Goal: Information Seeking & Learning: Learn about a topic

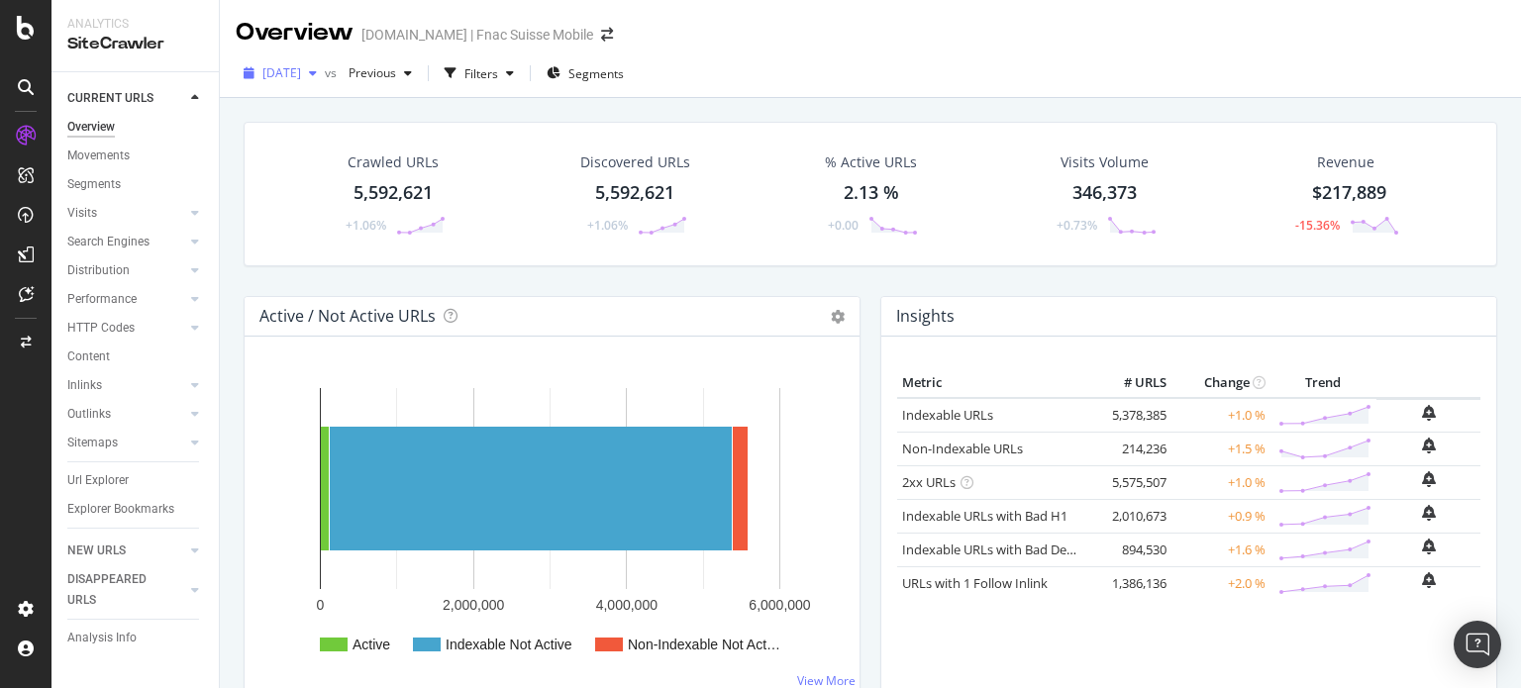
click at [313, 82] on div "[DATE]" at bounding box center [280, 73] width 89 height 30
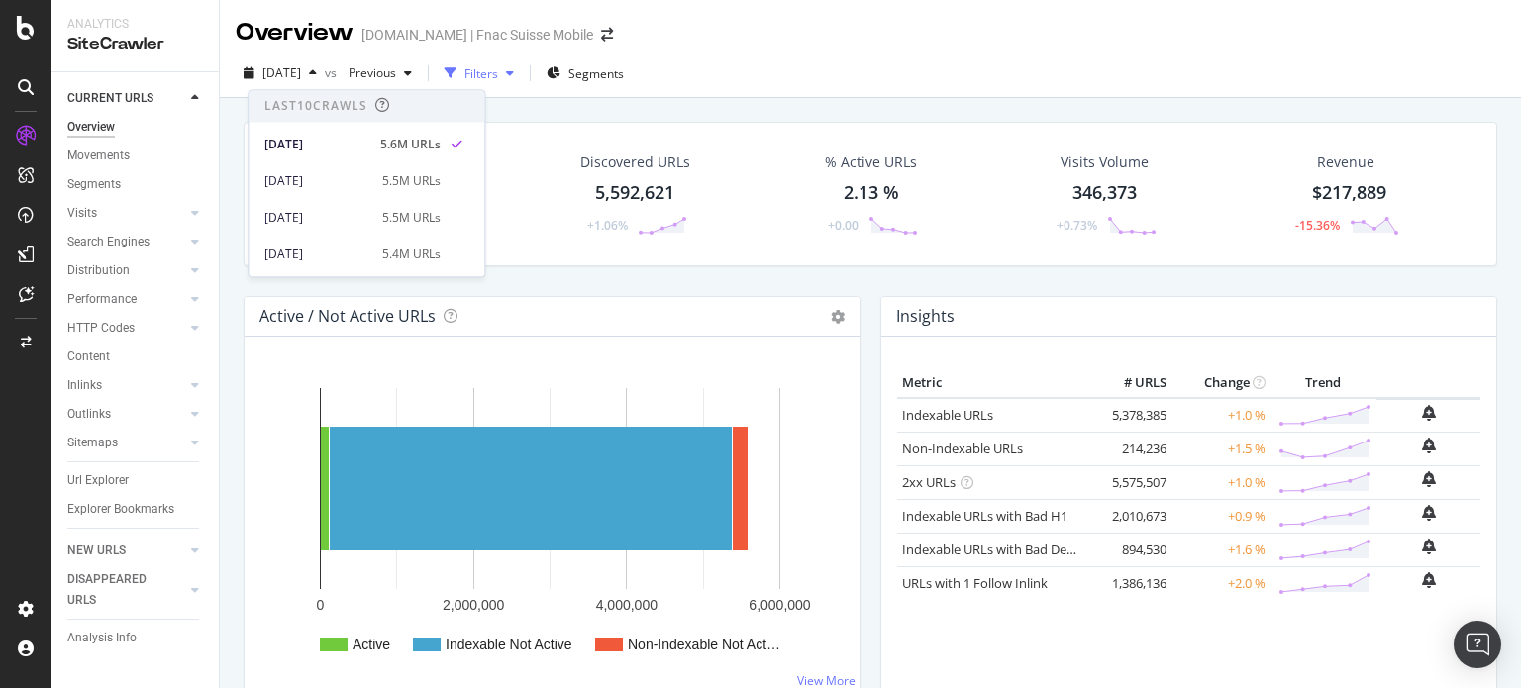
click at [498, 78] on div "Filters" at bounding box center [481, 73] width 34 height 17
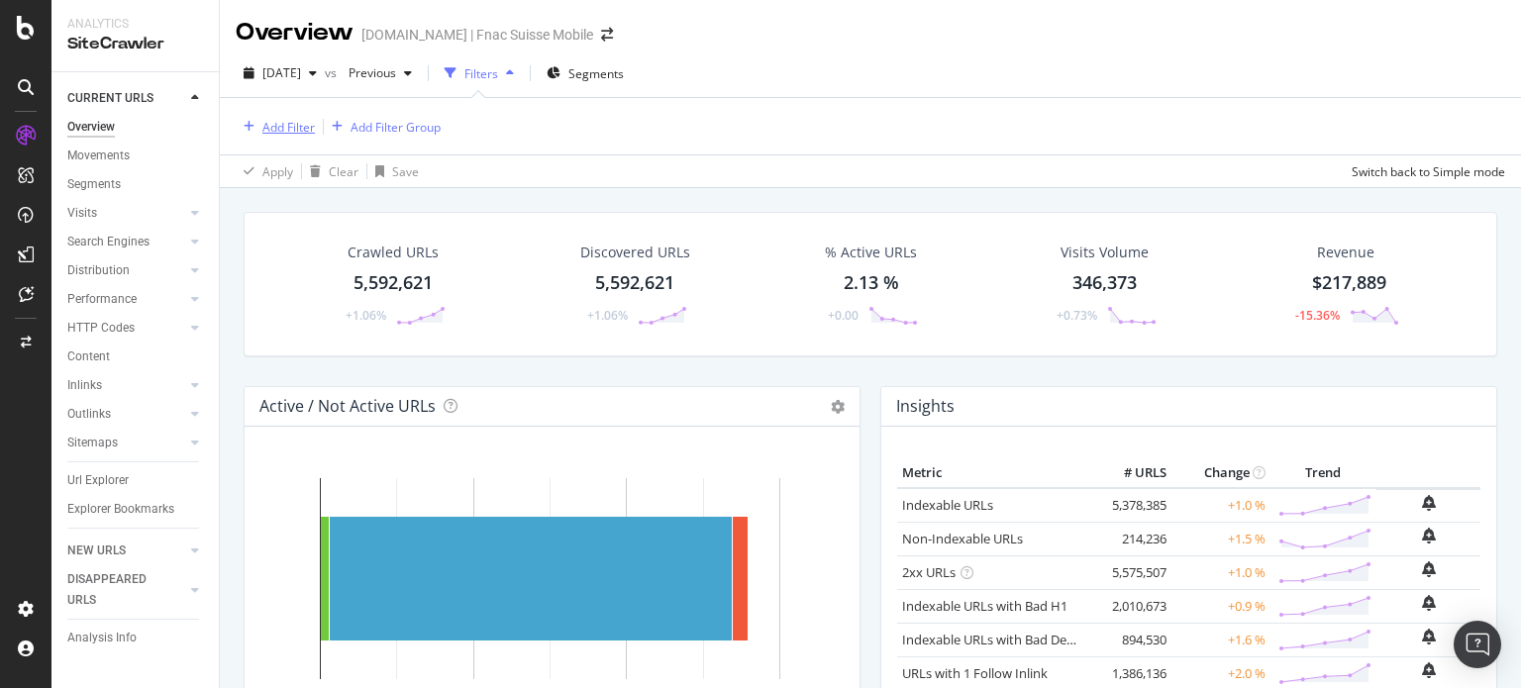
click at [292, 129] on div "Add Filter" at bounding box center [288, 127] width 52 height 17
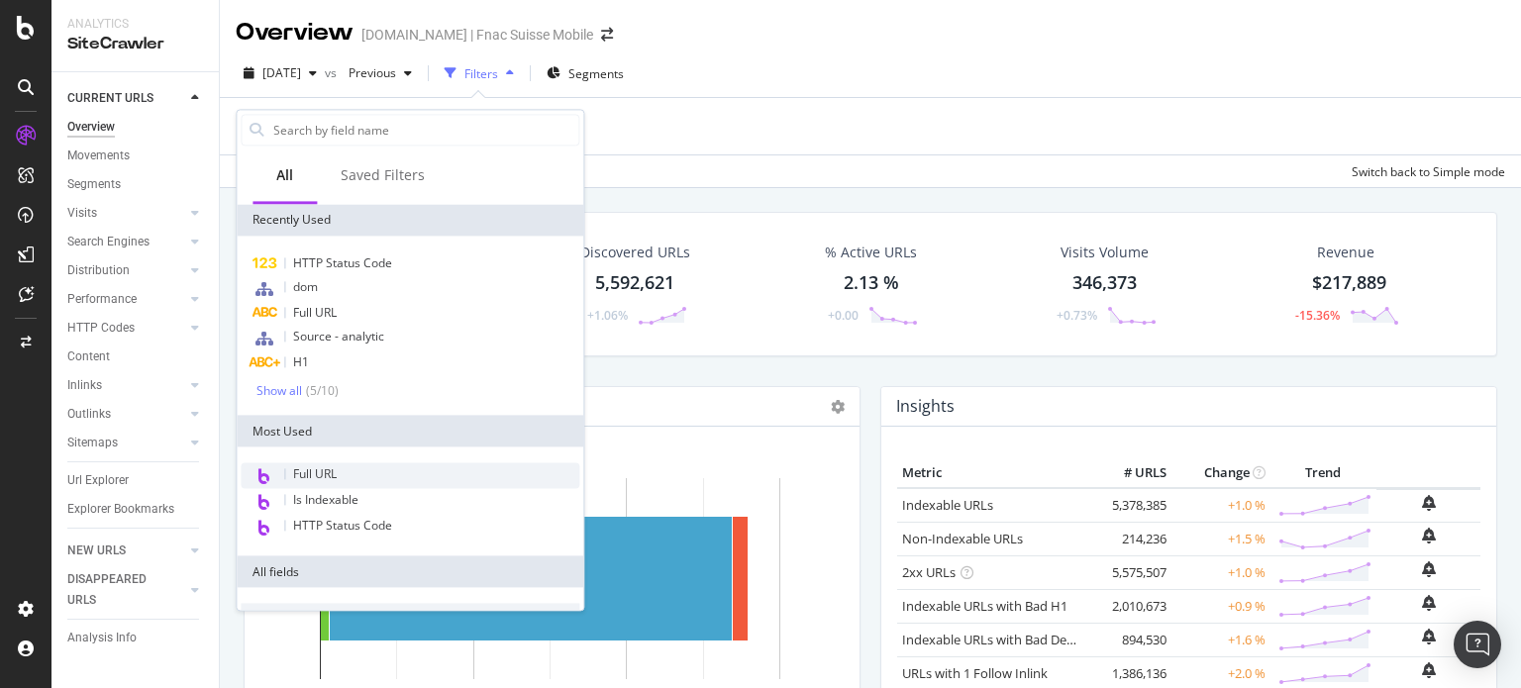
click at [312, 466] on span "Full URL" at bounding box center [315, 474] width 44 height 17
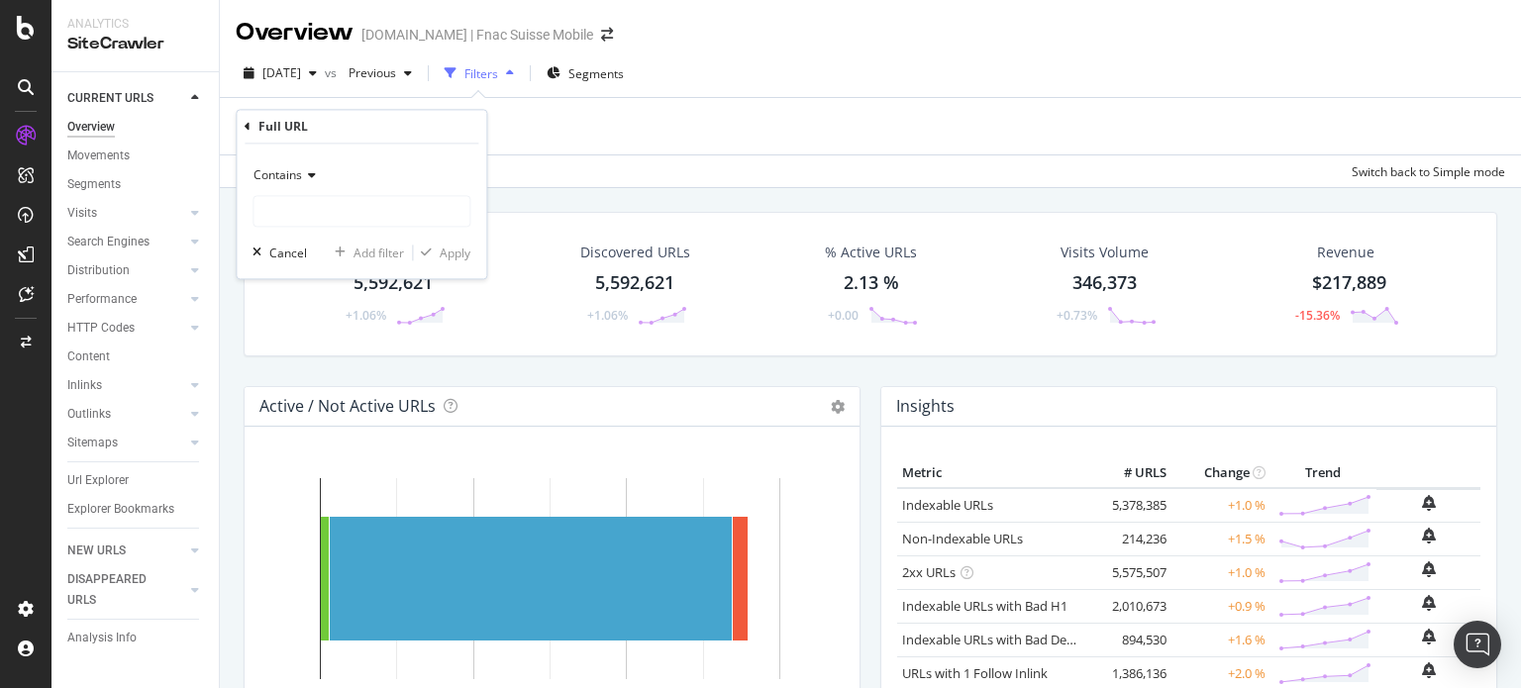
click at [317, 181] on div "Contains" at bounding box center [361, 176] width 218 height 32
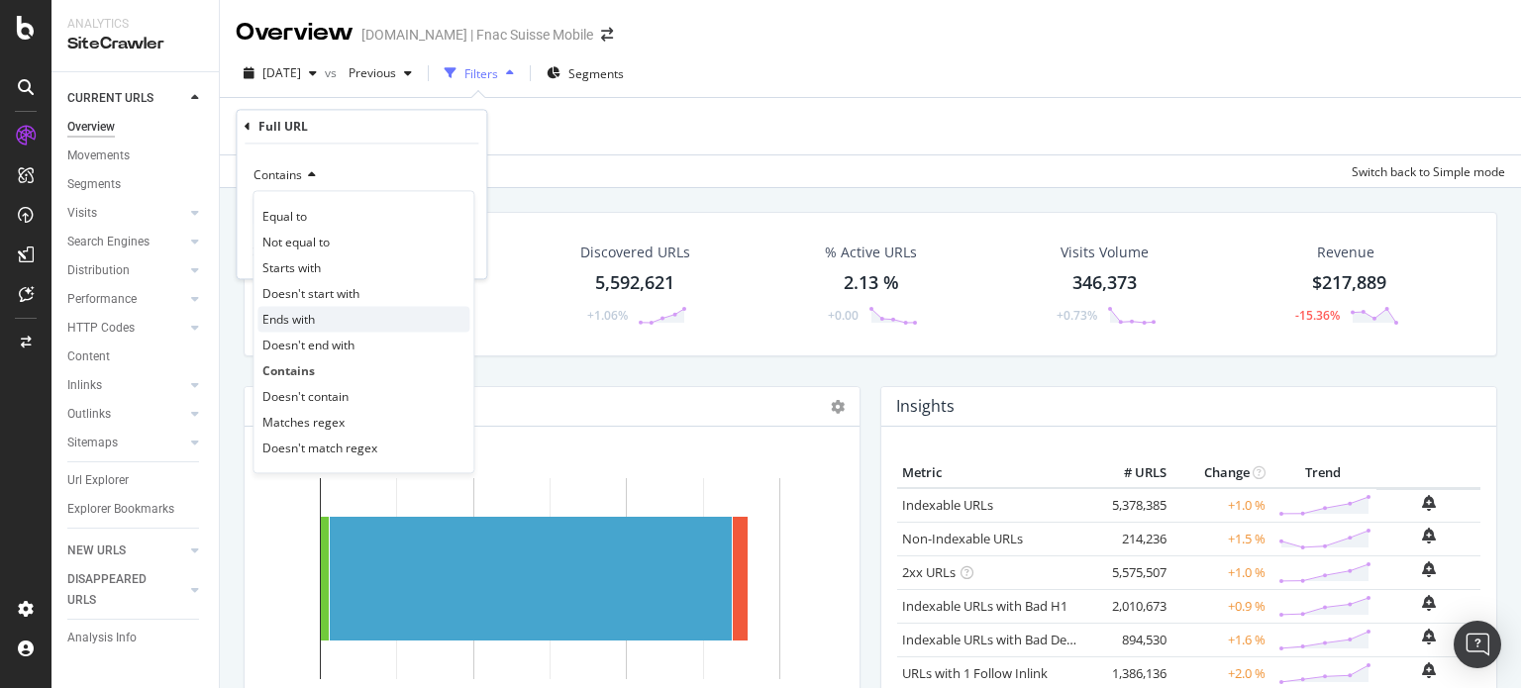
click at [314, 325] on span "Ends with" at bounding box center [288, 319] width 52 height 17
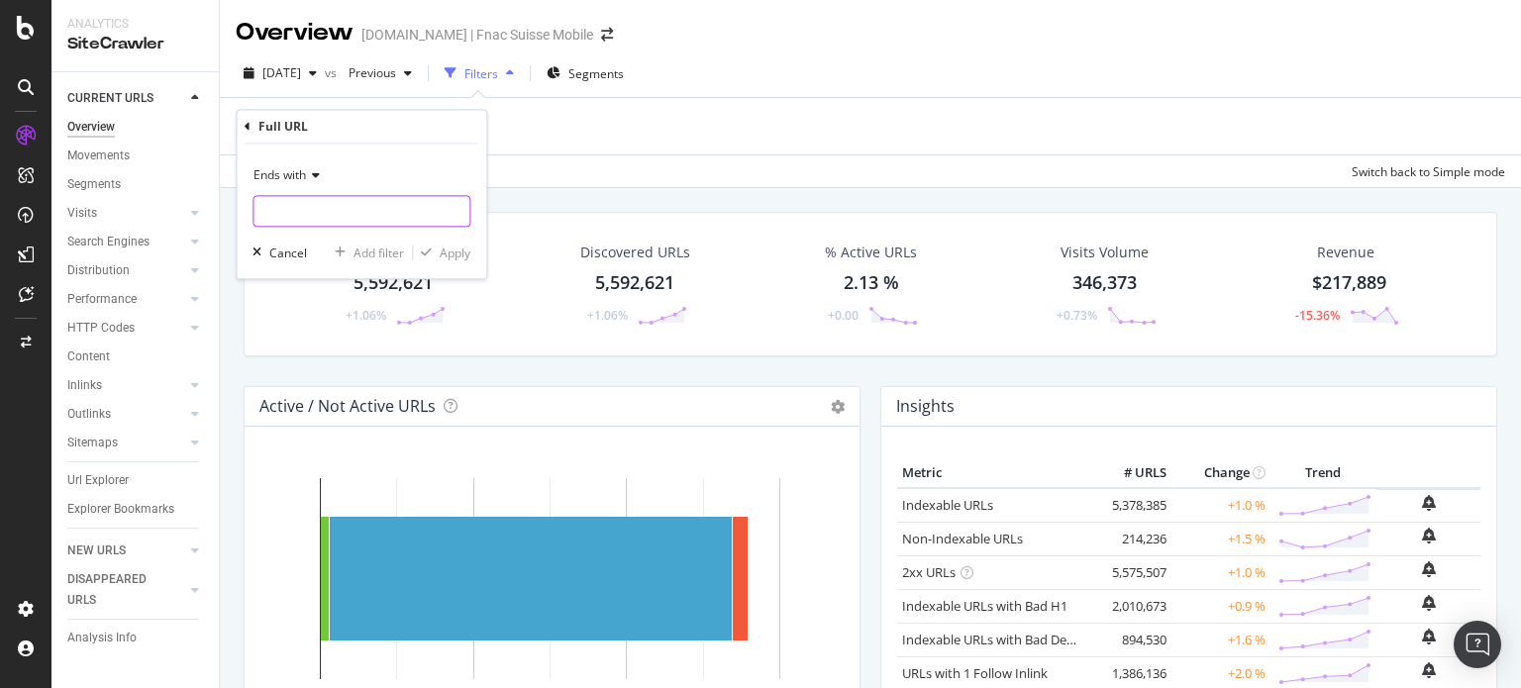
click at [384, 203] on input "text" at bounding box center [361, 212] width 216 height 32
type input "/q"
click at [433, 256] on div "button" at bounding box center [426, 254] width 27 height 12
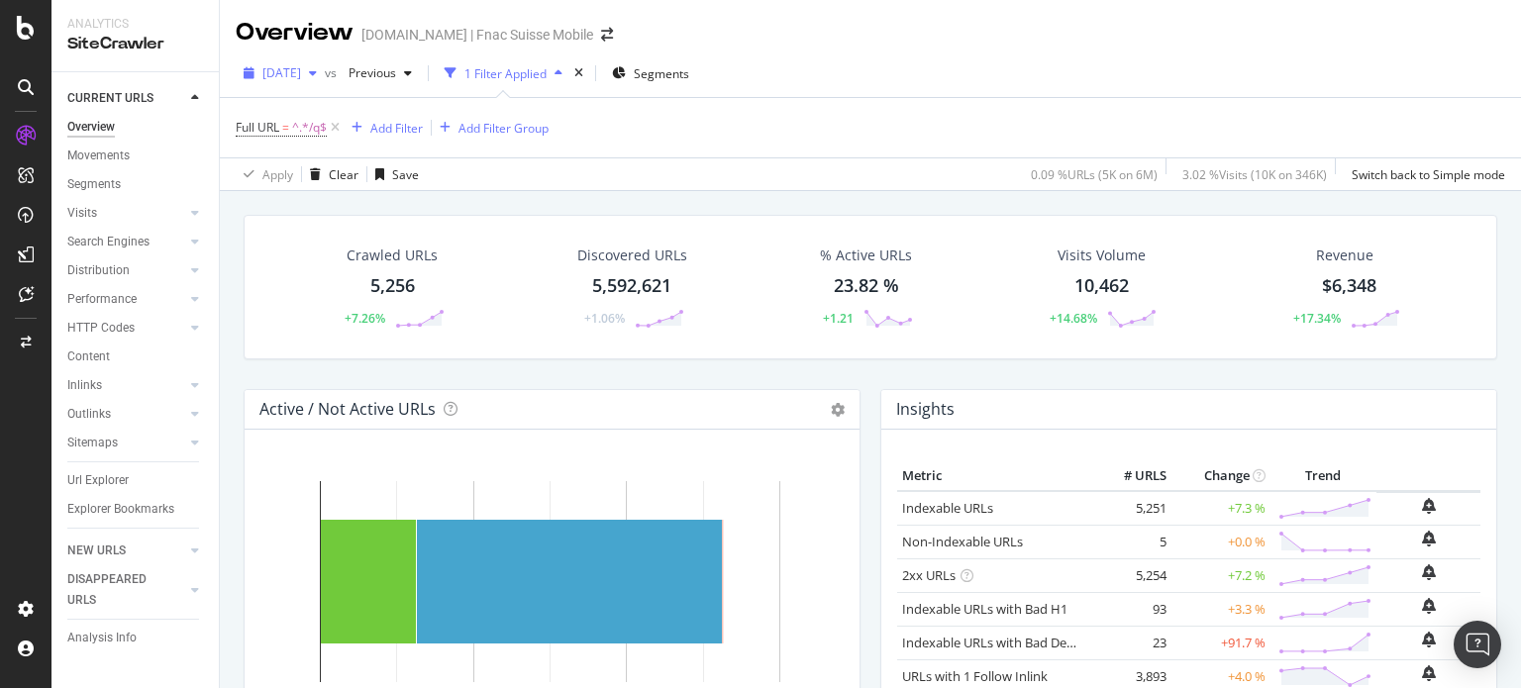
click at [301, 72] on span "[DATE]" at bounding box center [281, 72] width 39 height 17
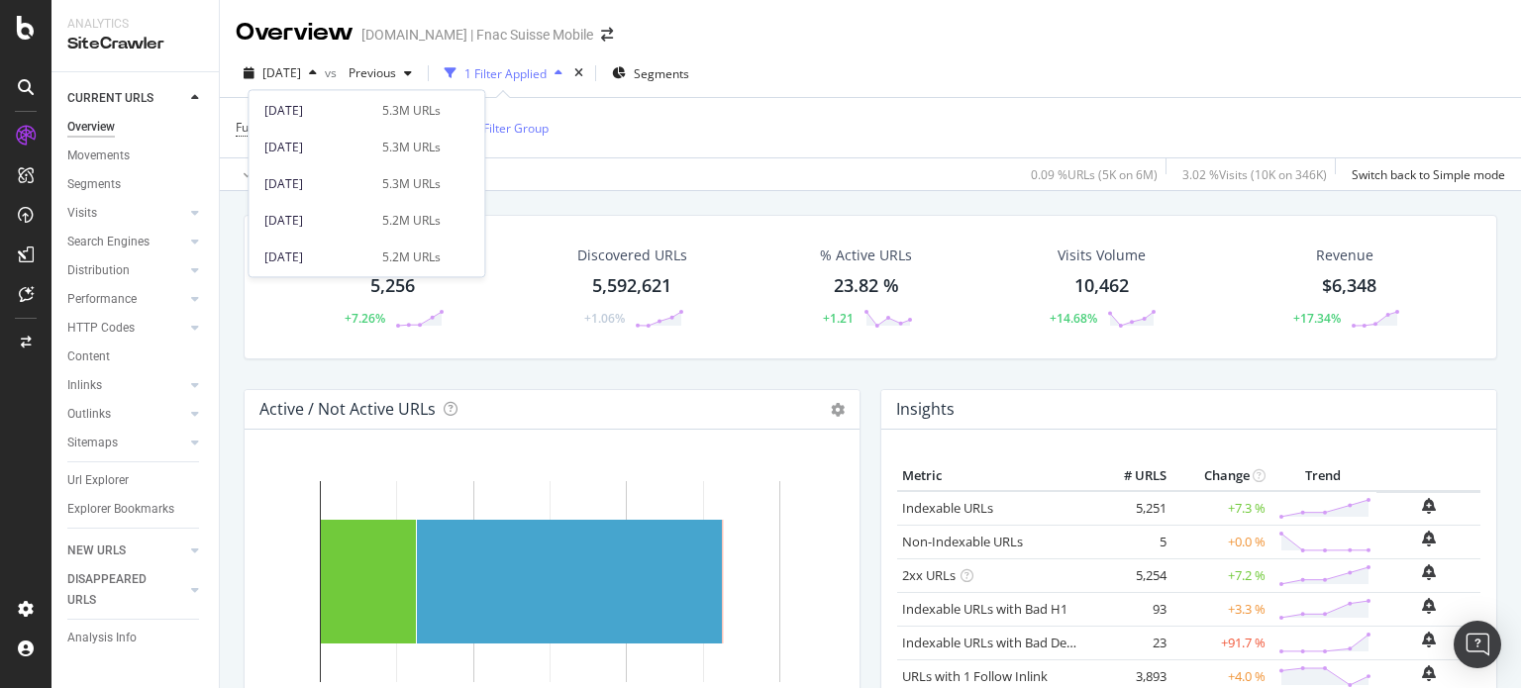
scroll to position [431, 0]
click at [336, 188] on div "[DATE]" at bounding box center [317, 185] width 106 height 18
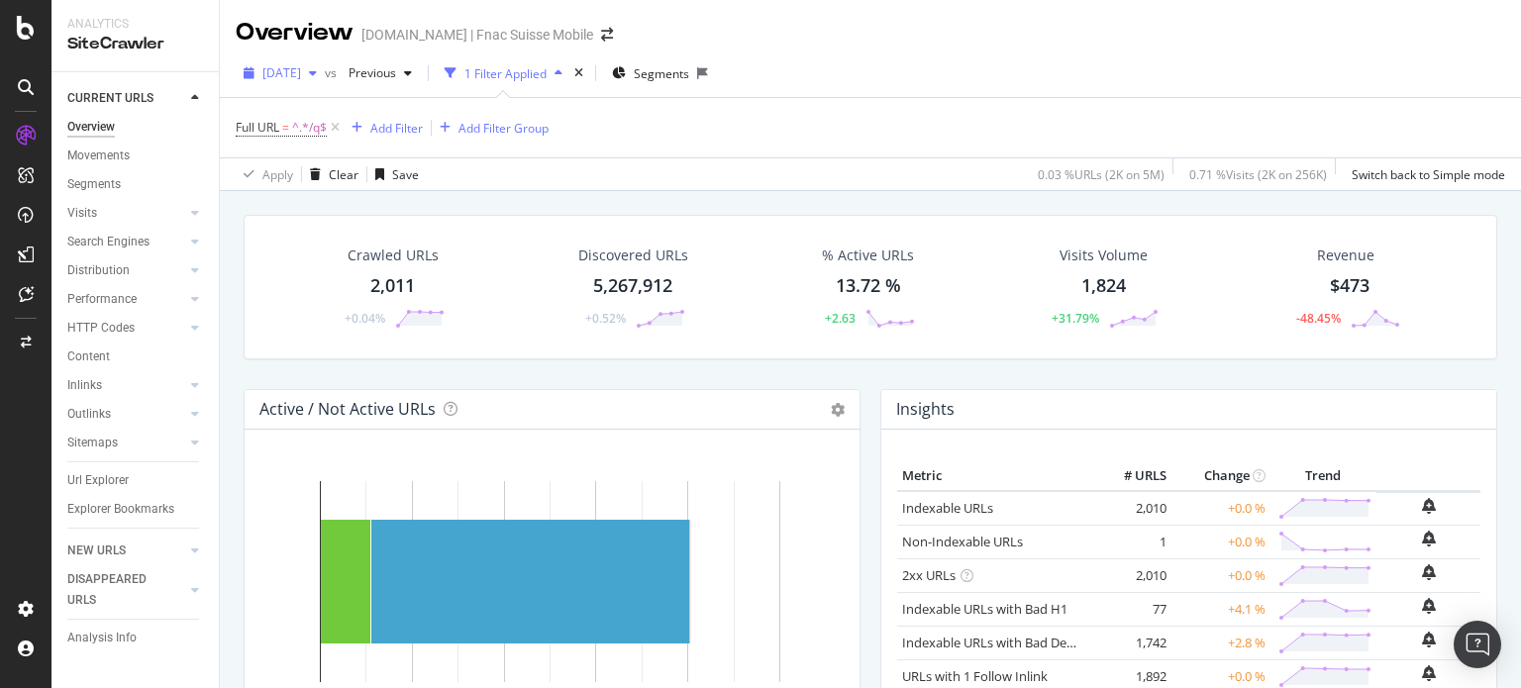
click at [301, 72] on span "[DATE]" at bounding box center [281, 72] width 39 height 17
click at [718, 124] on div "Full URL = ^.*/q$ Add Filter Add Filter Group" at bounding box center [870, 127] width 1269 height 59
click at [378, 282] on div "2,011" at bounding box center [392, 286] width 45 height 26
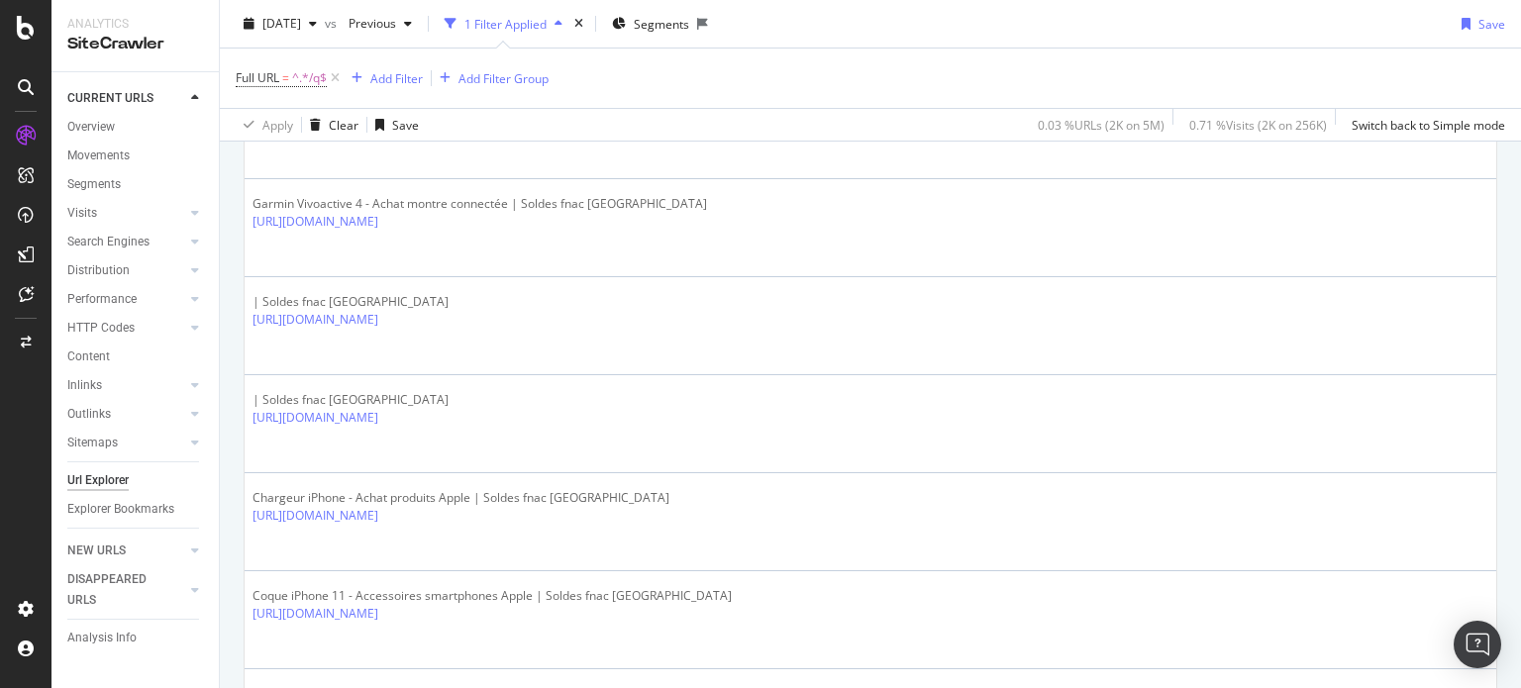
scroll to position [3608, 0]
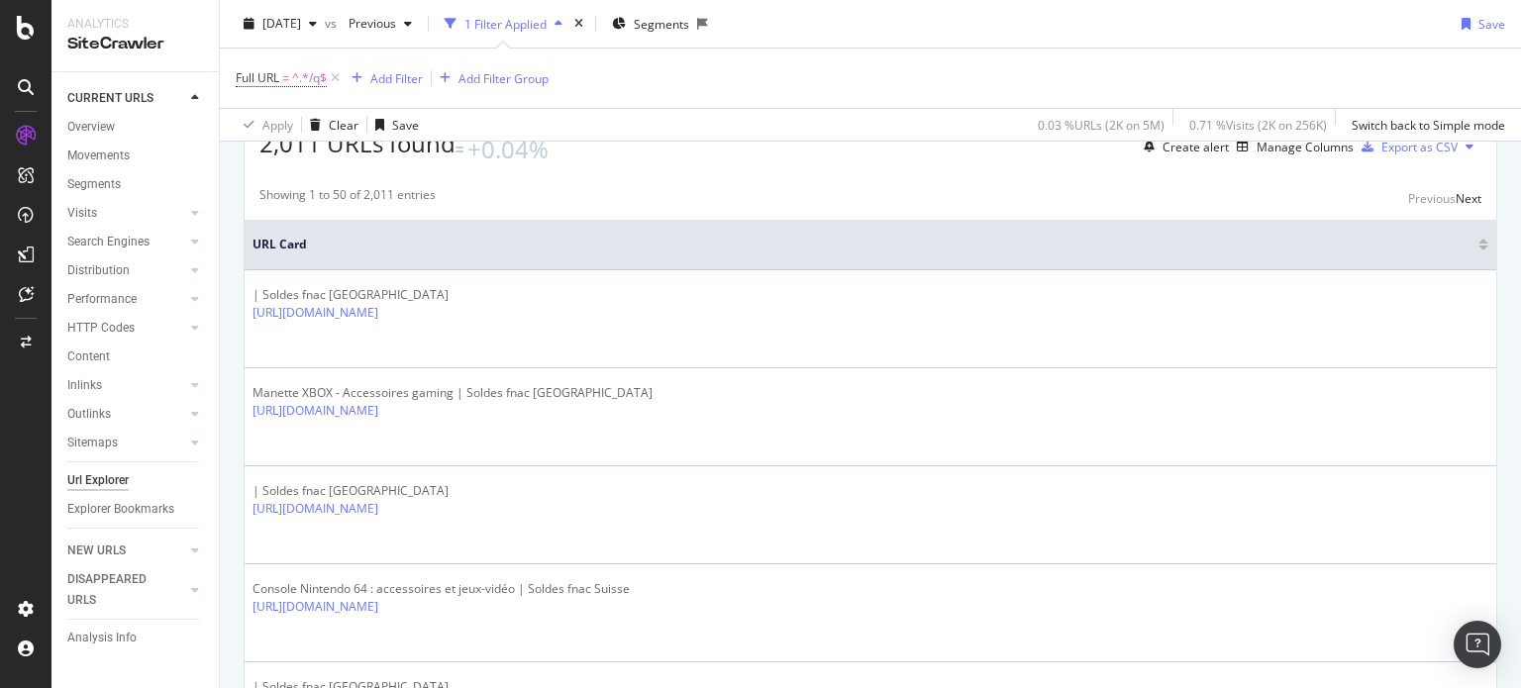
scroll to position [0, 0]
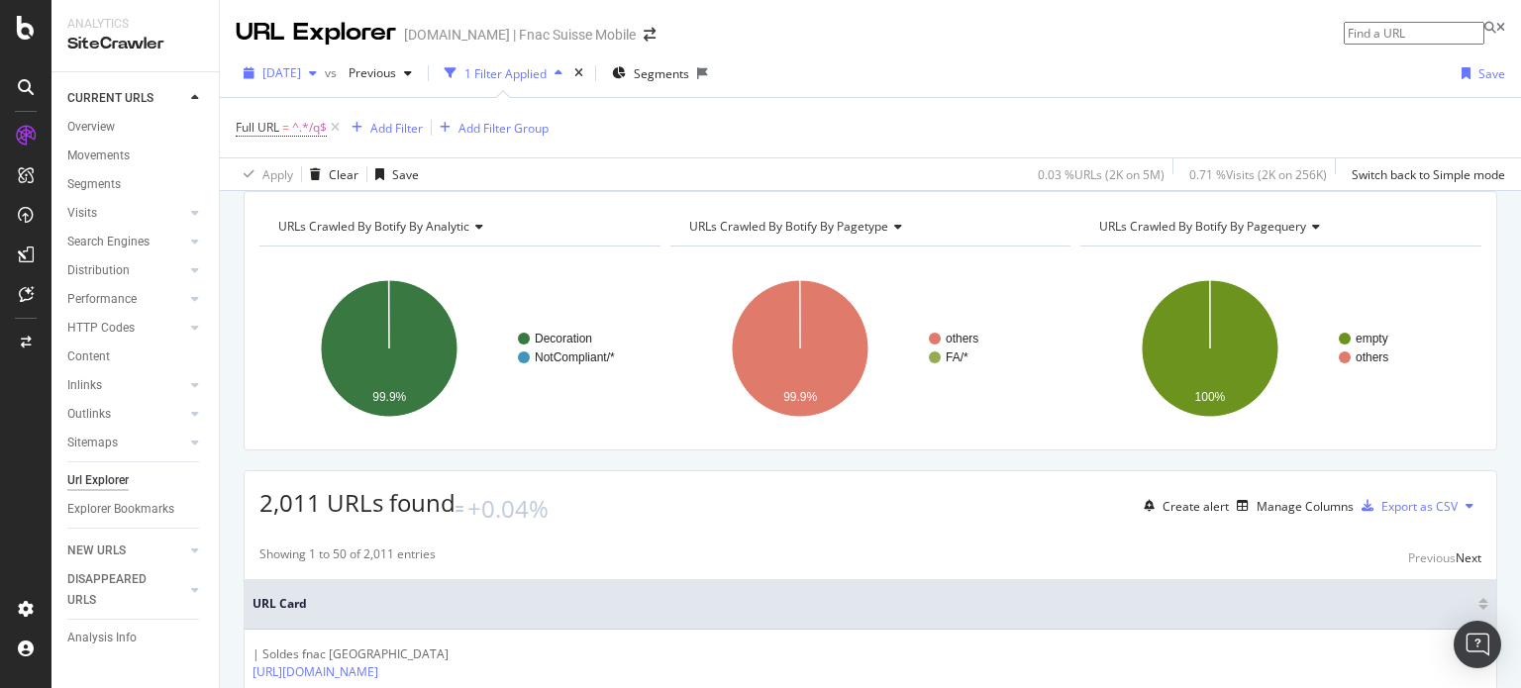
click at [325, 78] on div "button" at bounding box center [313, 73] width 24 height 12
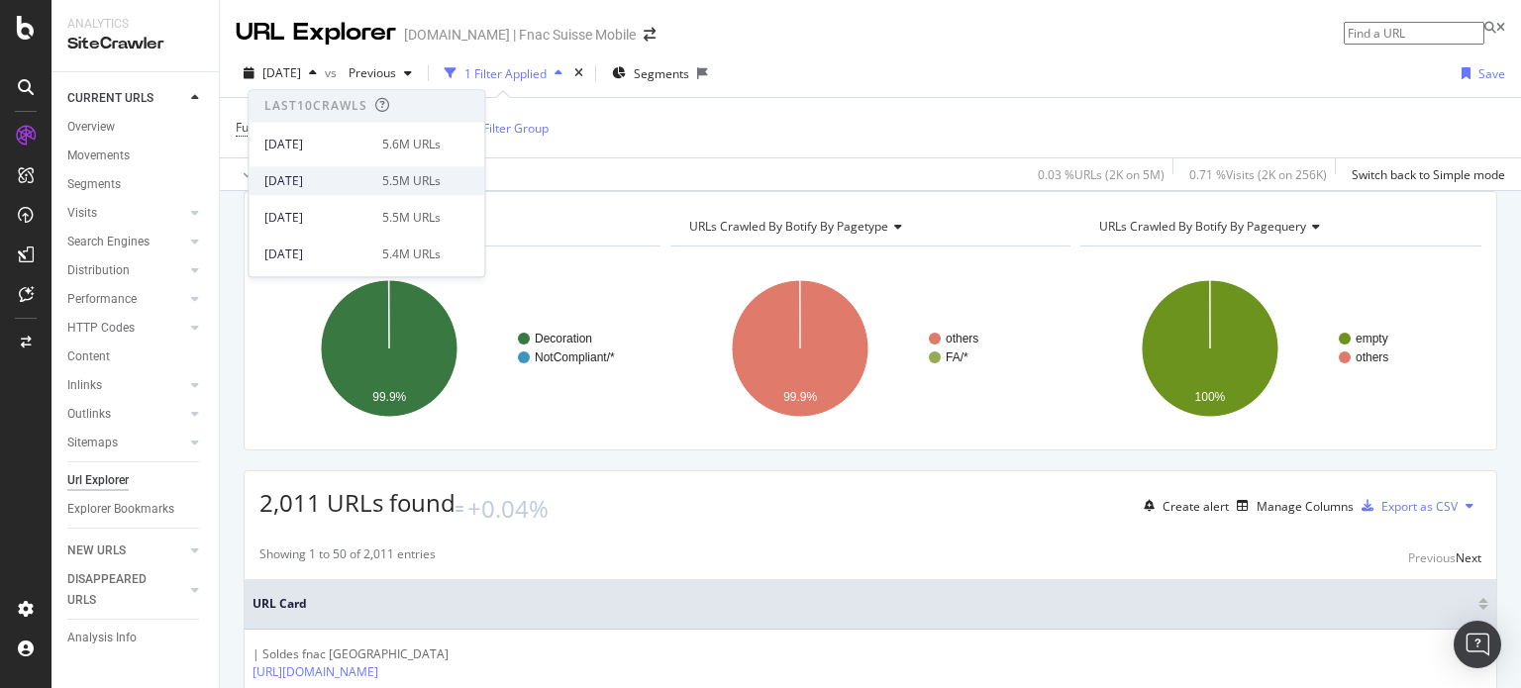
click at [360, 185] on div "[DATE]" at bounding box center [317, 181] width 106 height 18
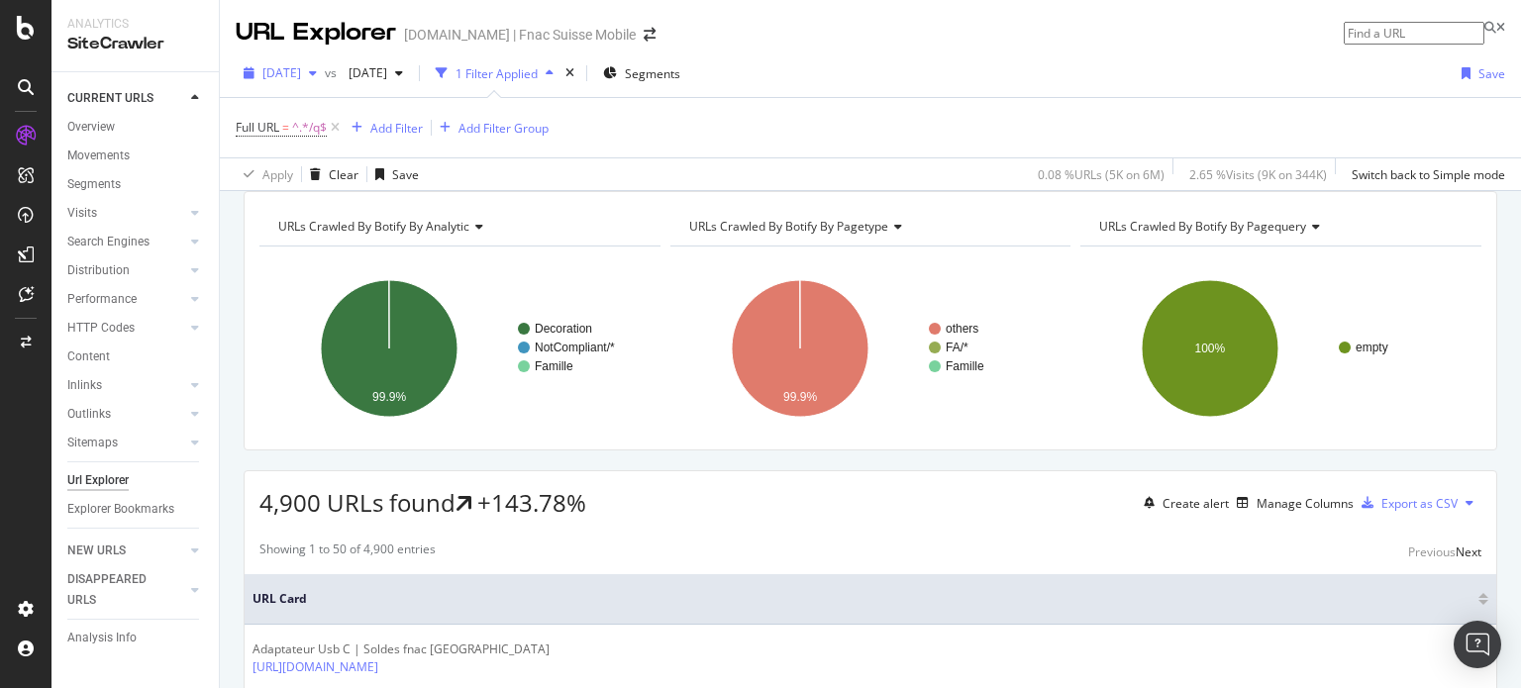
click at [312, 89] on button "[DATE]" at bounding box center [280, 73] width 89 height 32
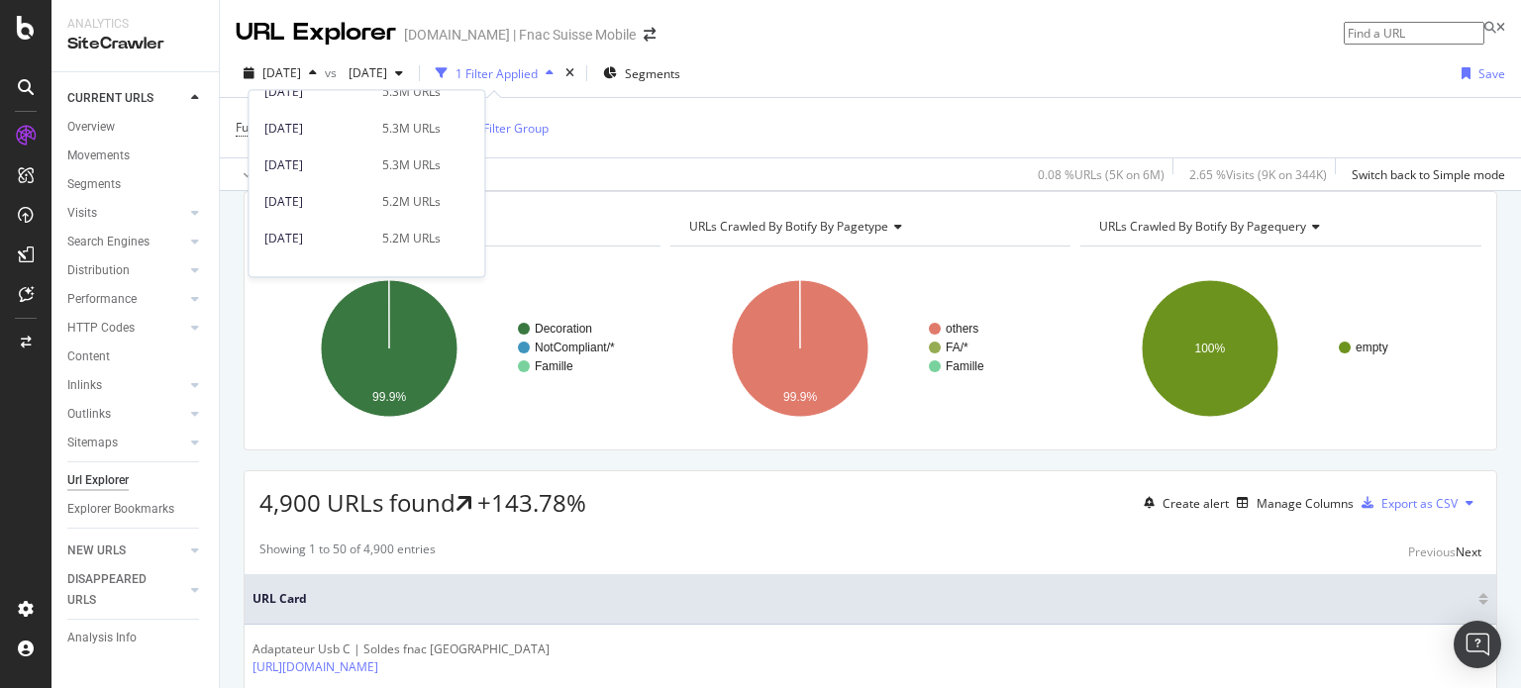
scroll to position [467, 0]
click at [338, 181] on div "[DATE]" at bounding box center [317, 185] width 106 height 18
